Goal: Transaction & Acquisition: Purchase product/service

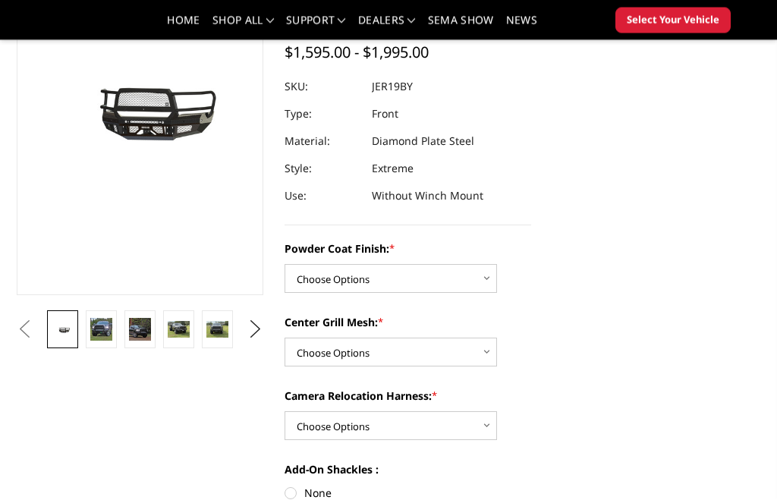
scroll to position [197, 0]
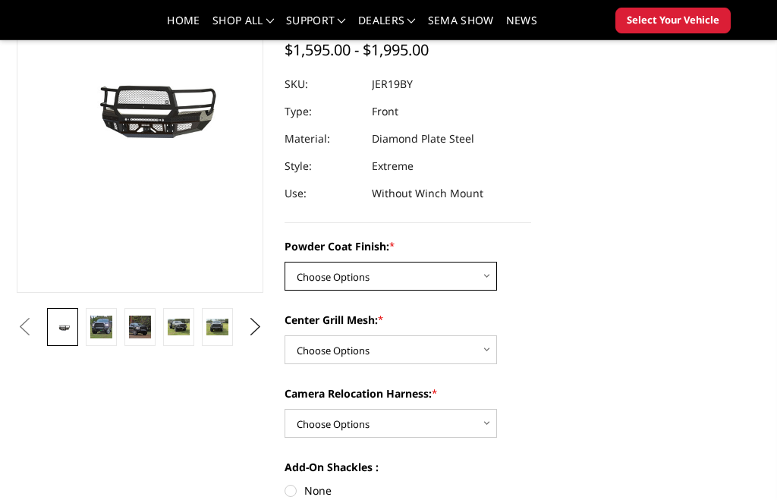
click at [487, 282] on select "Choose Options Bare Metal Gloss Black Powder Coat Textured Black Powder Coat" at bounding box center [391, 276] width 213 height 29
select select "3215"
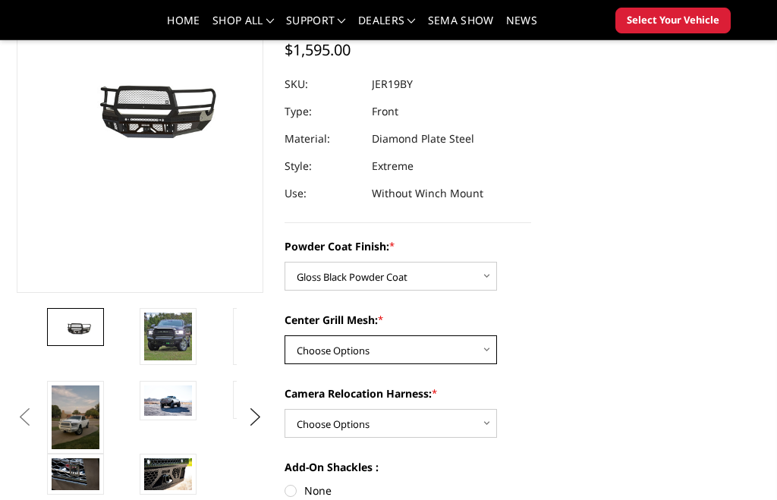
click at [489, 353] on select "Choose Options WITH Expanded Metal in Center Grill WITHOUT Expanded Metal in Ce…" at bounding box center [391, 350] width 213 height 29
select select "3217"
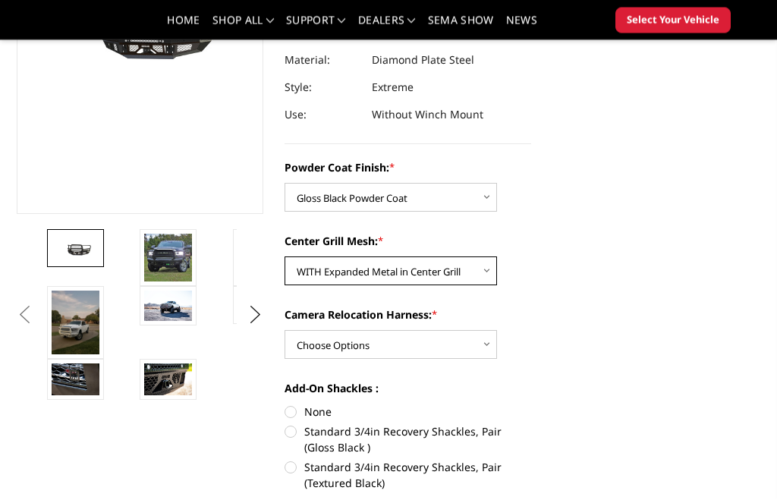
scroll to position [276, 0]
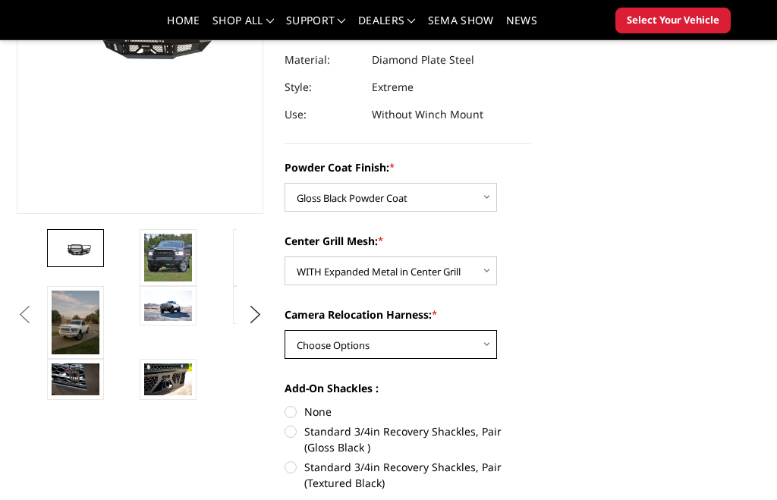
click at [495, 349] on select "Choose Options WITH Camera Relocation Harness WITHOUT Camera Relocation Harness" at bounding box center [391, 344] width 213 height 29
select select "3220"
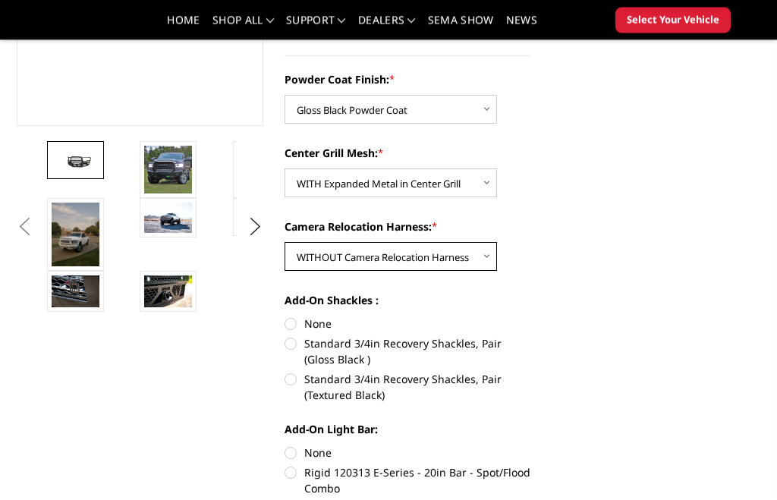
scroll to position [365, 0]
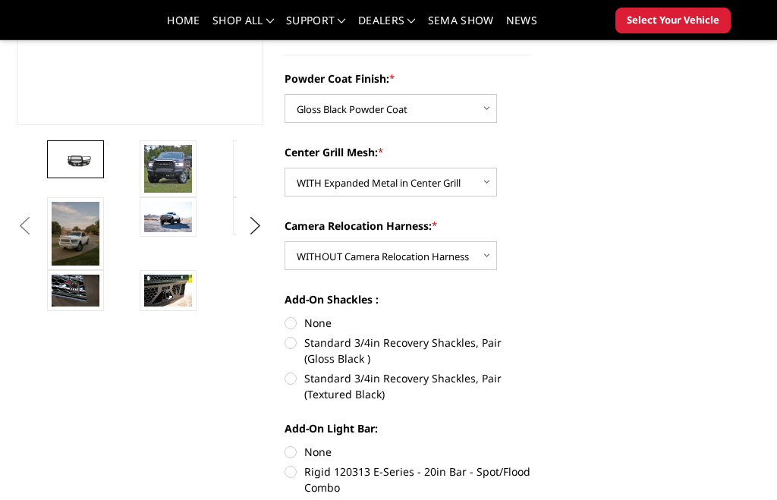
click at [301, 348] on label "Standard 3/4in Recovery Shackles, Pair (Gloss Black )" at bounding box center [408, 351] width 247 height 32
click at [531, 316] on input "Standard 3/4in Recovery Shackles, Pair (Gloss Black )" at bounding box center [531, 315] width 1 height 1
radio input "true"
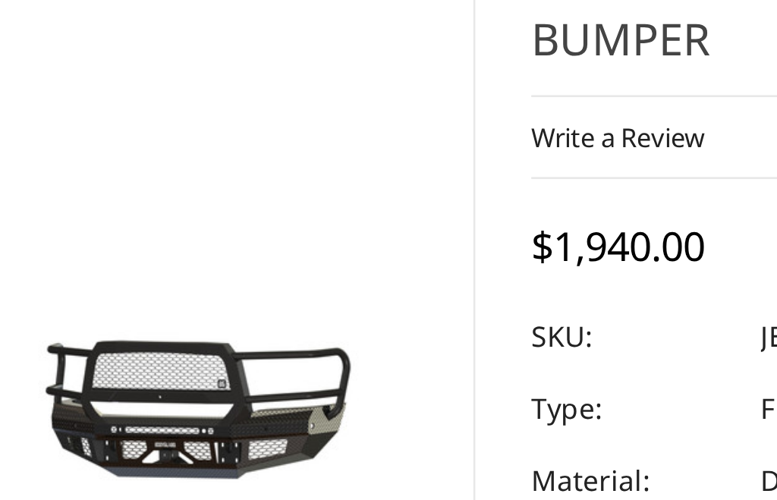
scroll to position [33, 0]
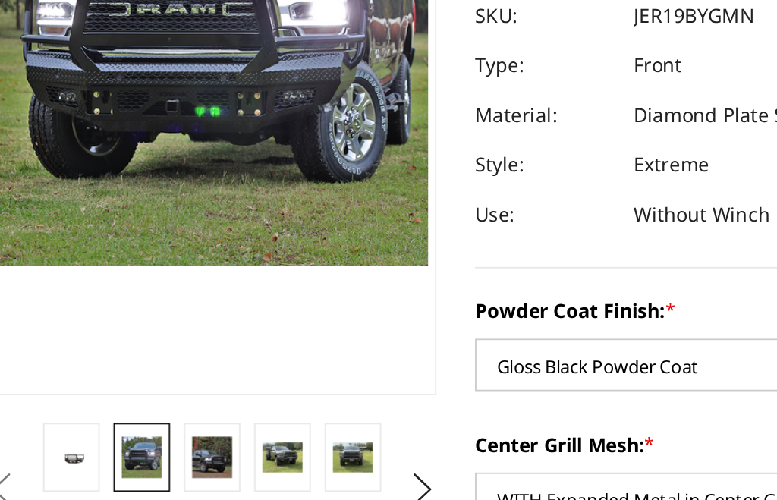
scroll to position [97, 0]
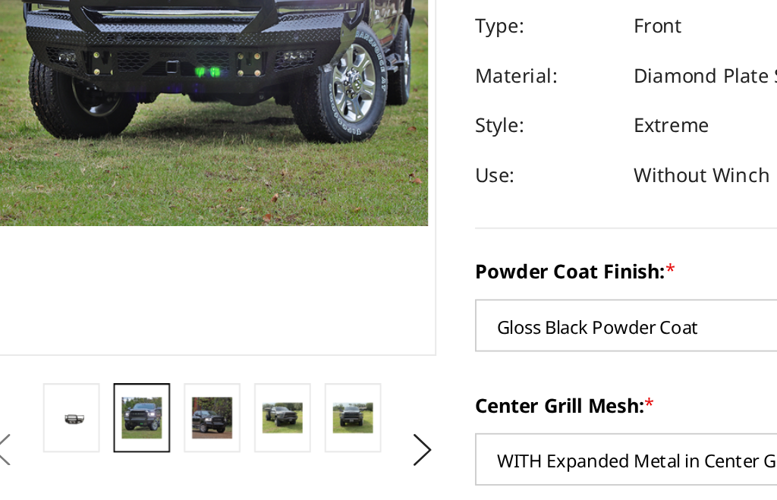
click at [168, 419] on img at bounding box center [179, 427] width 22 height 17
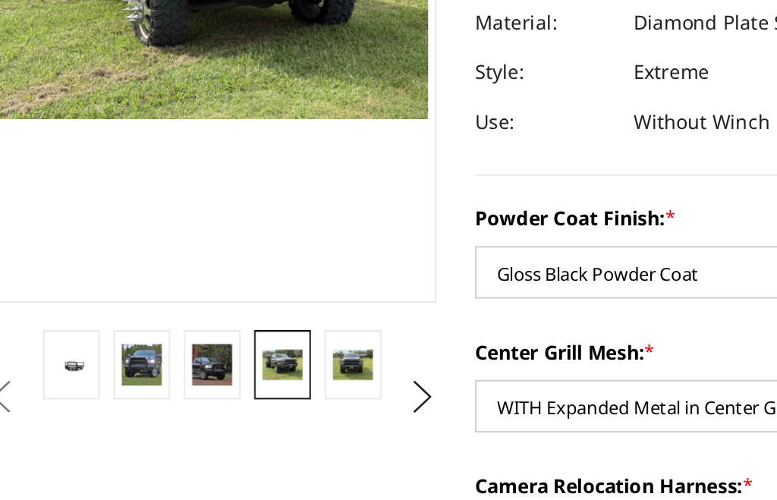
scroll to position [150, 0]
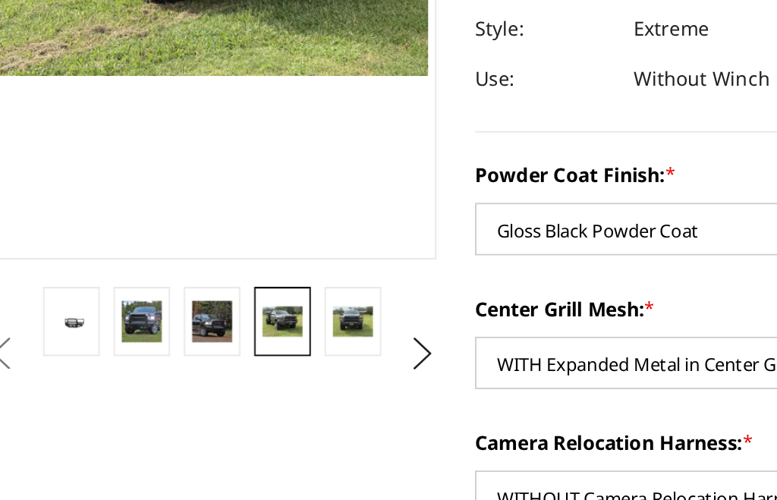
click at [206, 366] on img at bounding box center [217, 374] width 22 height 17
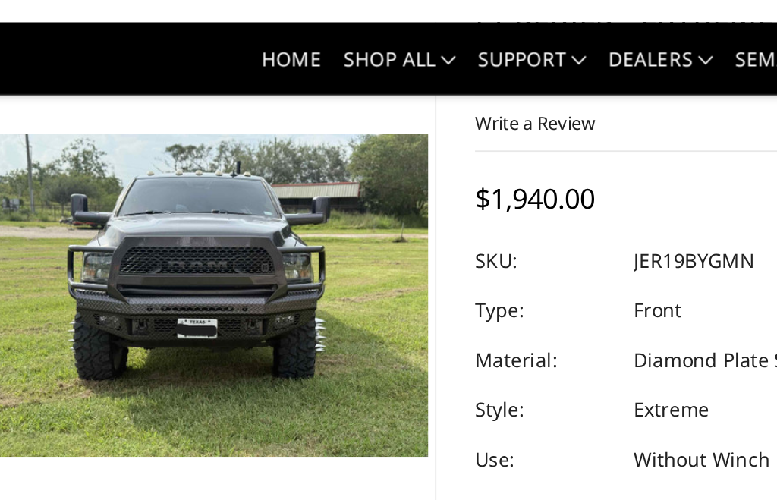
scroll to position [58, 0]
